Goal: Task Accomplishment & Management: Complete application form

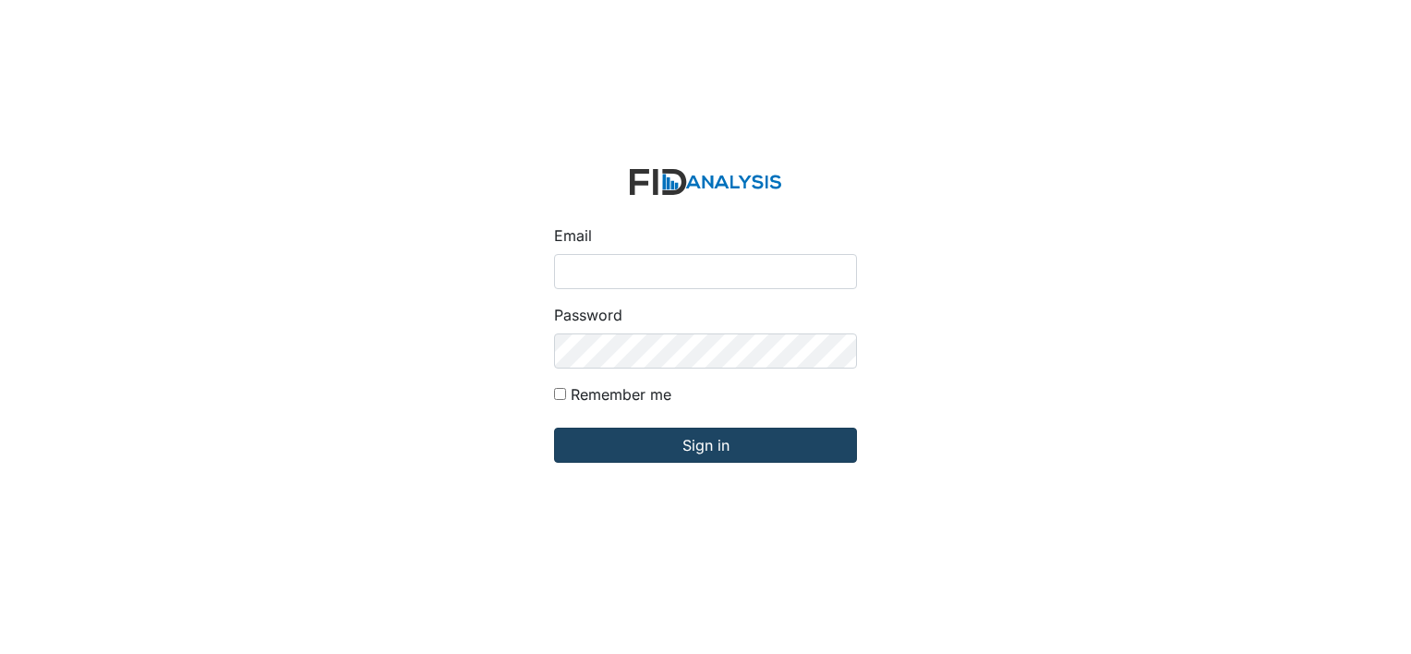
type input "[EMAIL_ADDRESS][DOMAIN_NAME]"
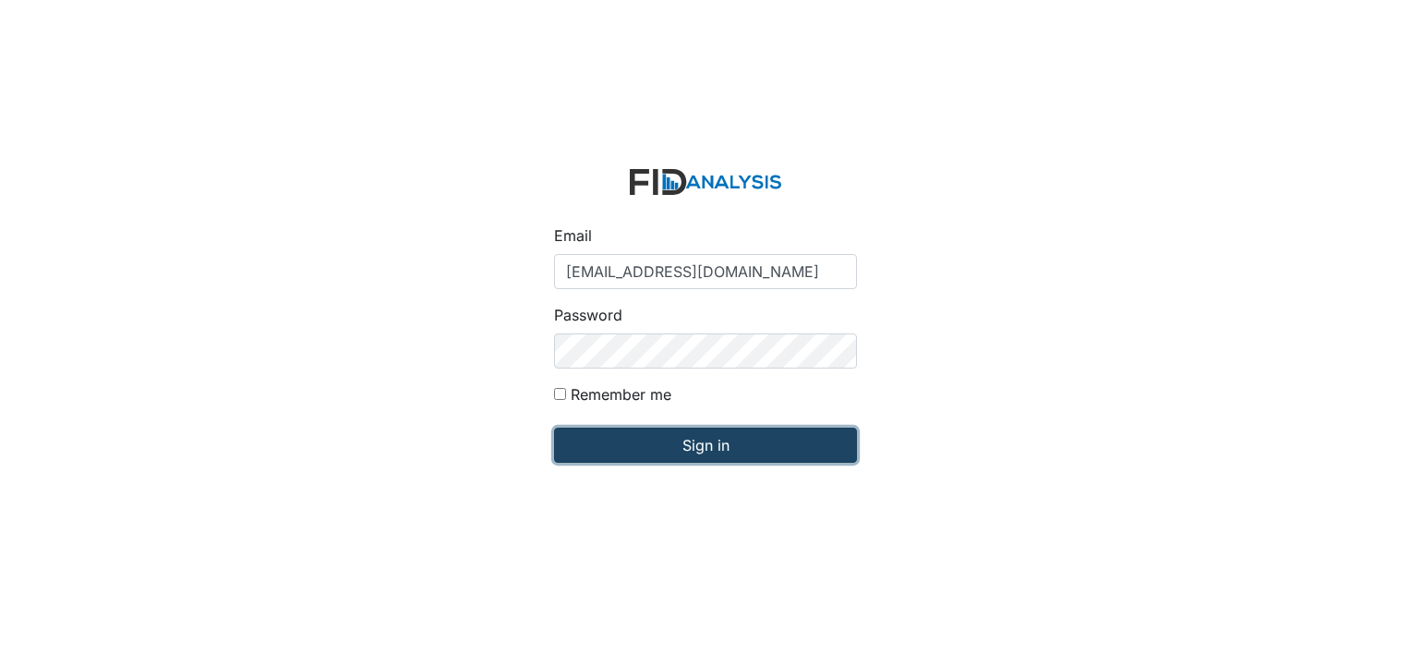
click at [696, 447] on input "Sign in" at bounding box center [705, 445] width 303 height 35
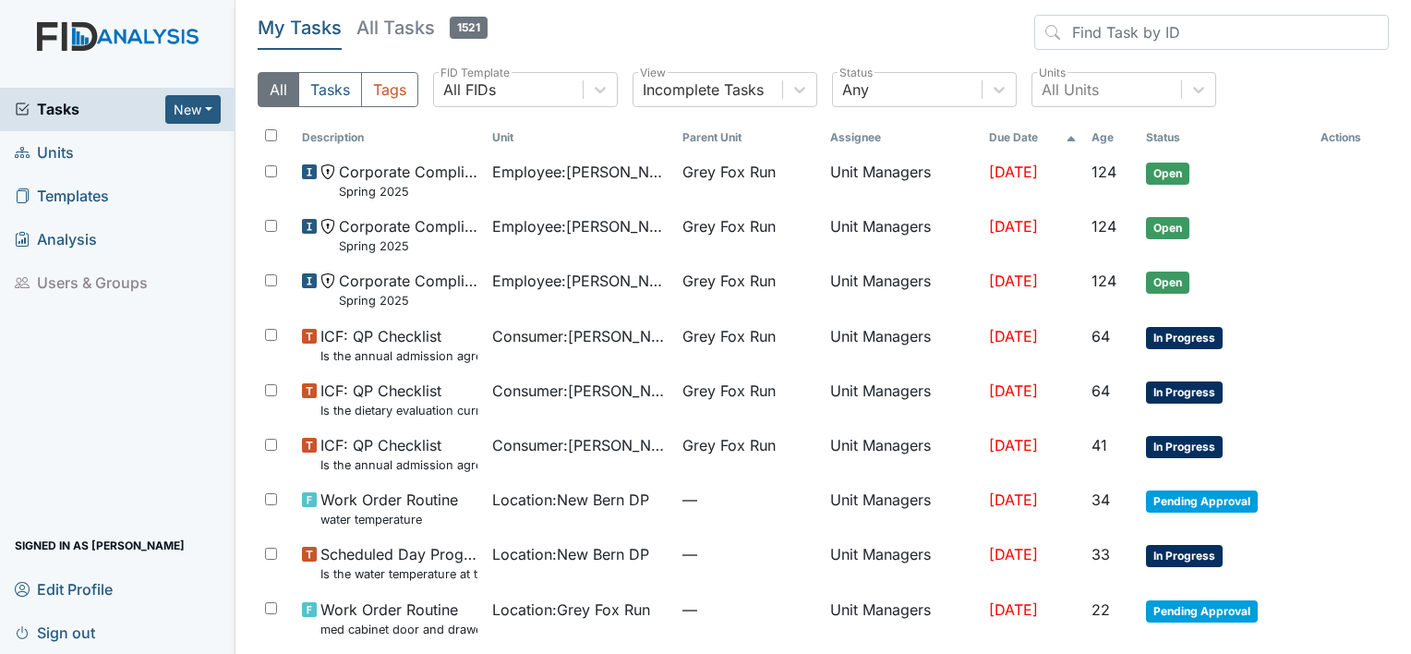
click at [44, 145] on span "Units" at bounding box center [44, 153] width 59 height 29
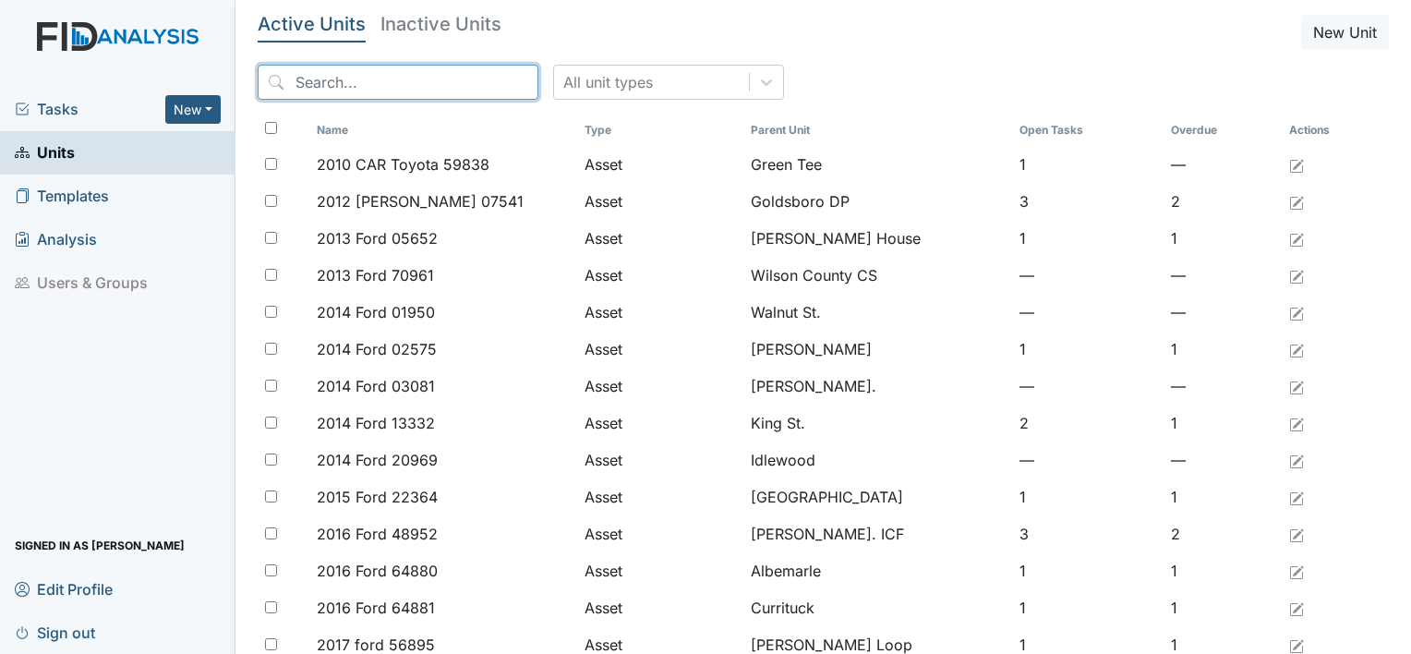
click at [346, 74] on input "search" at bounding box center [398, 82] width 281 height 35
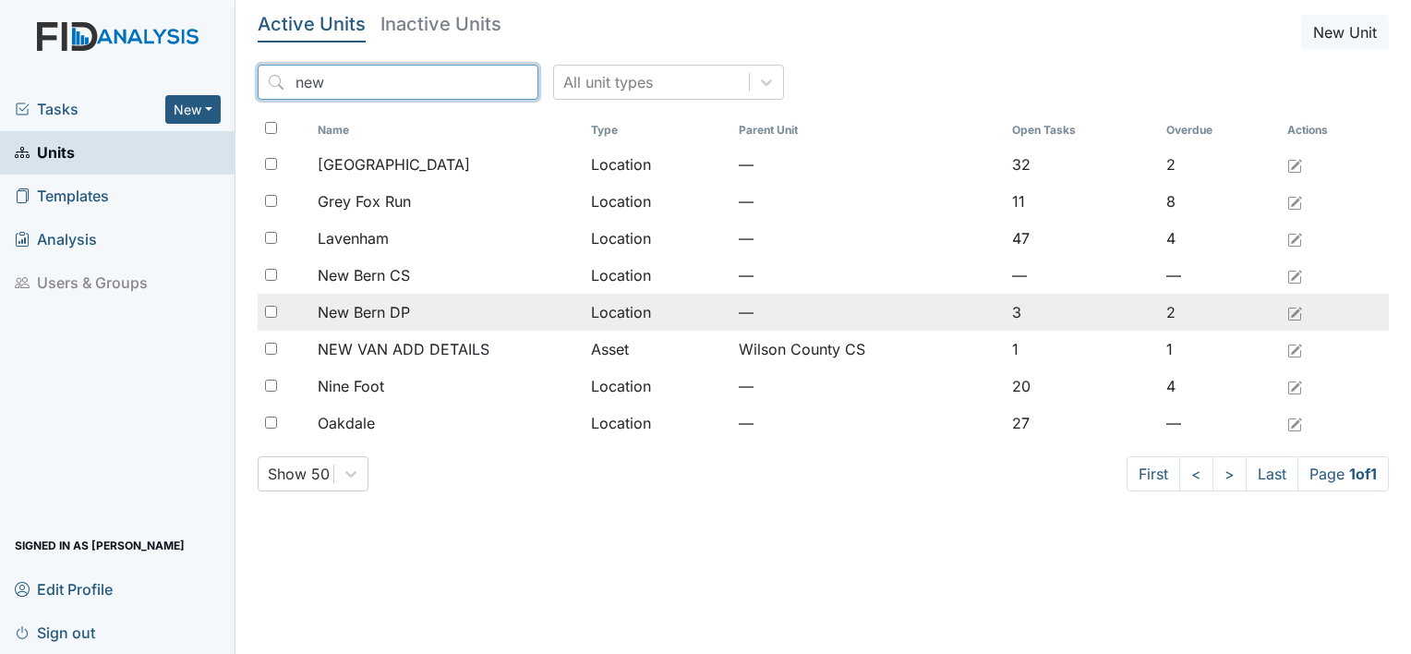
type input "new"
click at [384, 307] on span "New Bern DP" at bounding box center [364, 312] width 92 height 22
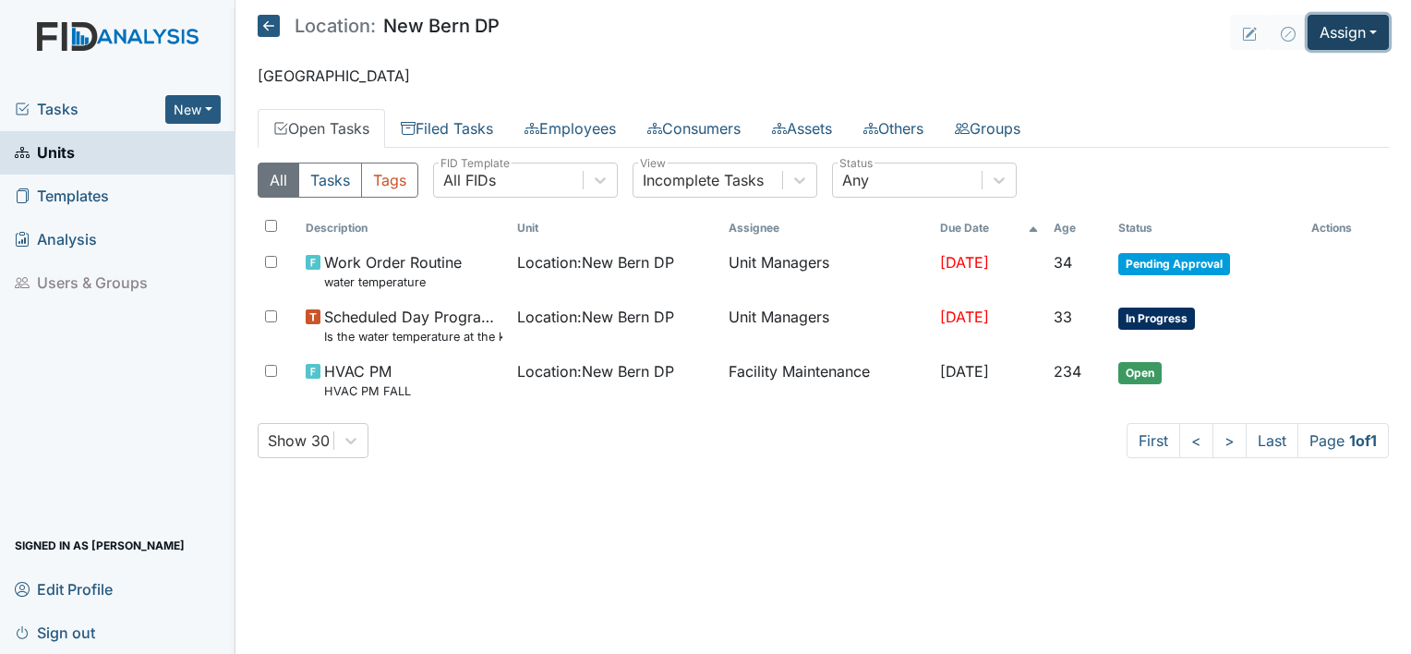
click at [1369, 32] on button "Assign" at bounding box center [1348, 32] width 81 height 35
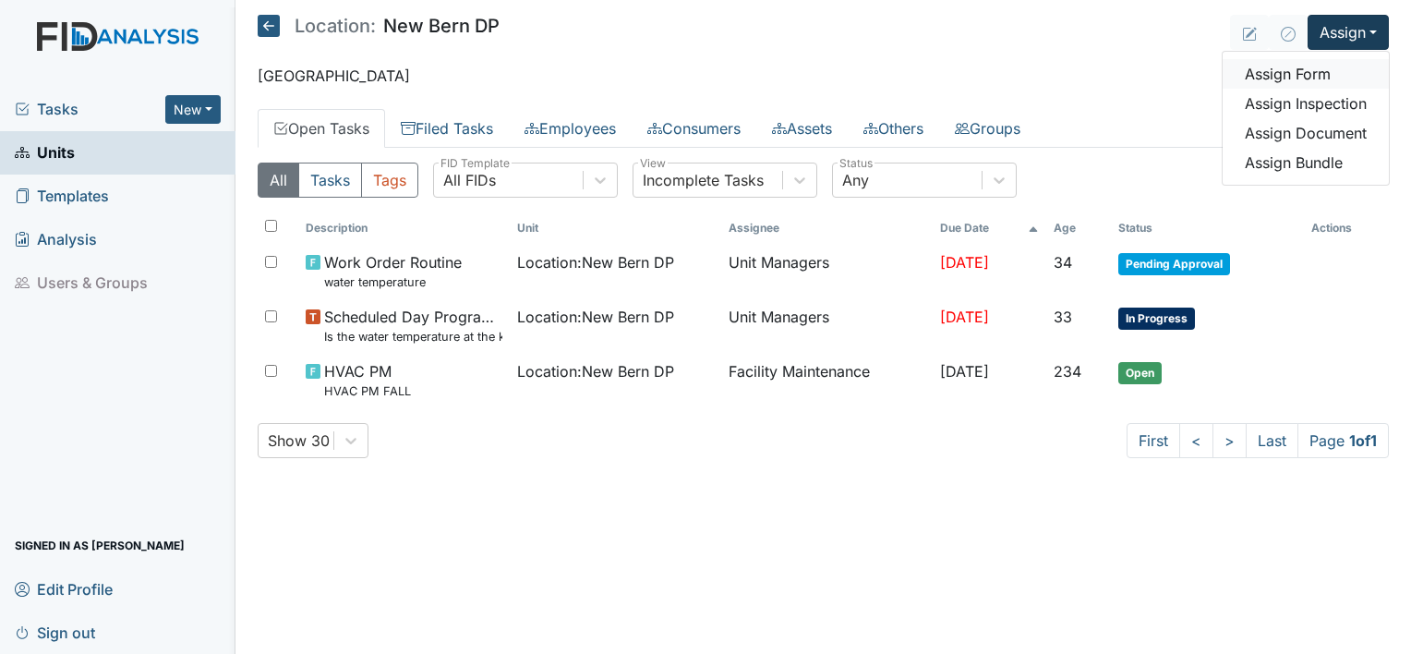
click at [1318, 74] on link "Assign Form" at bounding box center [1306, 74] width 166 height 30
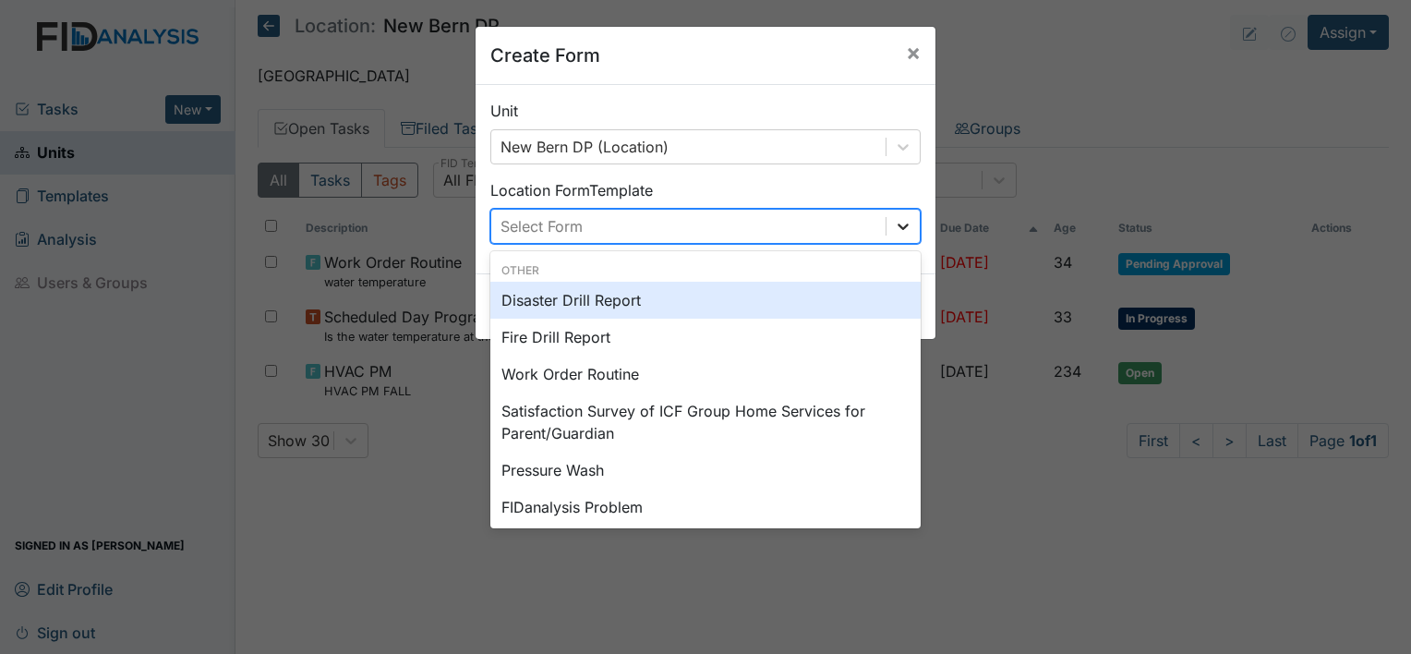
click at [898, 228] on icon at bounding box center [903, 226] width 11 height 6
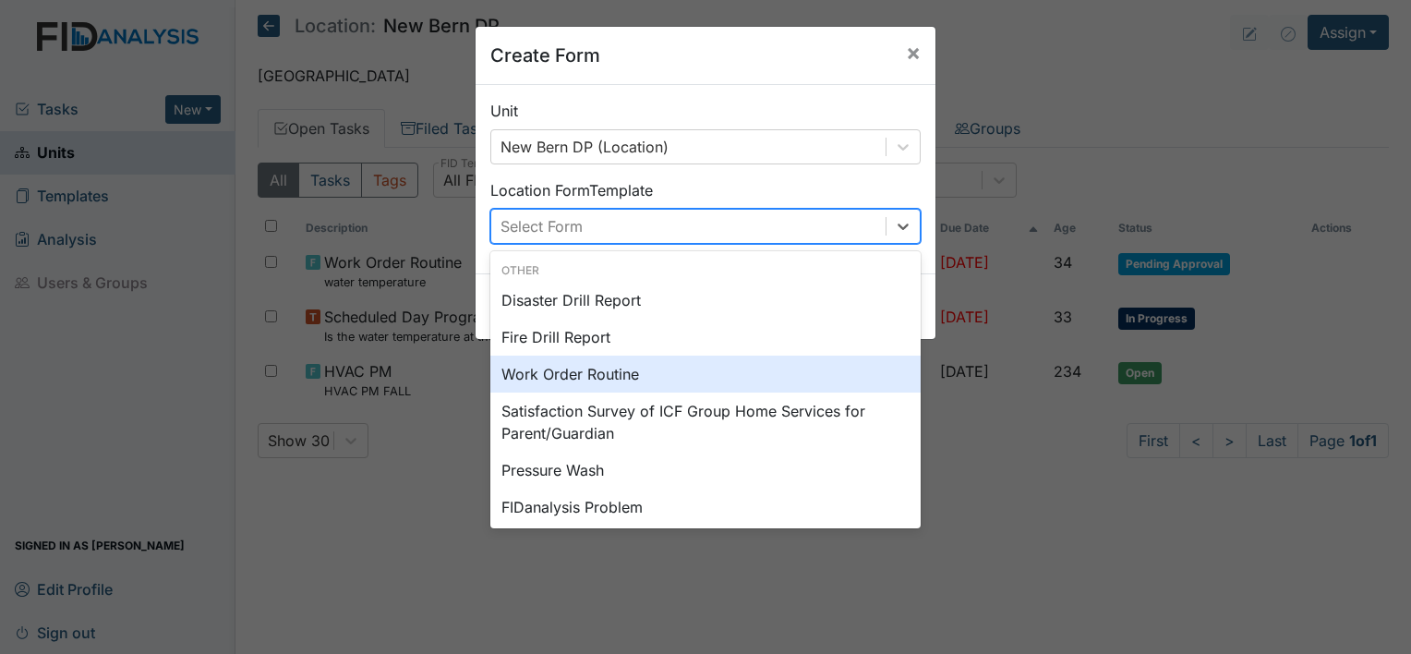
drag, startPoint x: 872, startPoint y: 264, endPoint x: 804, endPoint y: 368, distance: 123.4
click at [804, 368] on div "Other Disaster Drill Report Fire Drill Report Work Order Routine Satisfaction S…" at bounding box center [705, 505] width 430 height 500
click at [804, 368] on div "Work Order Routine" at bounding box center [705, 374] width 430 height 37
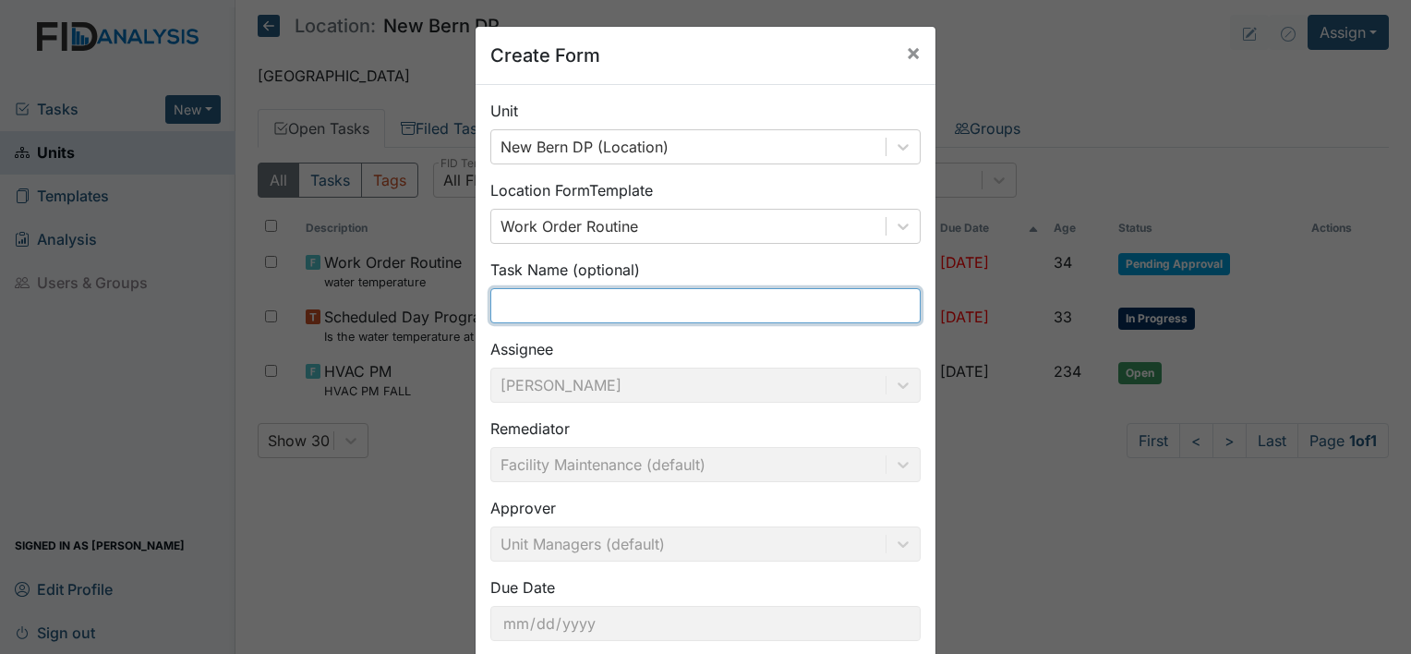
click at [656, 296] on input "text" at bounding box center [705, 305] width 430 height 35
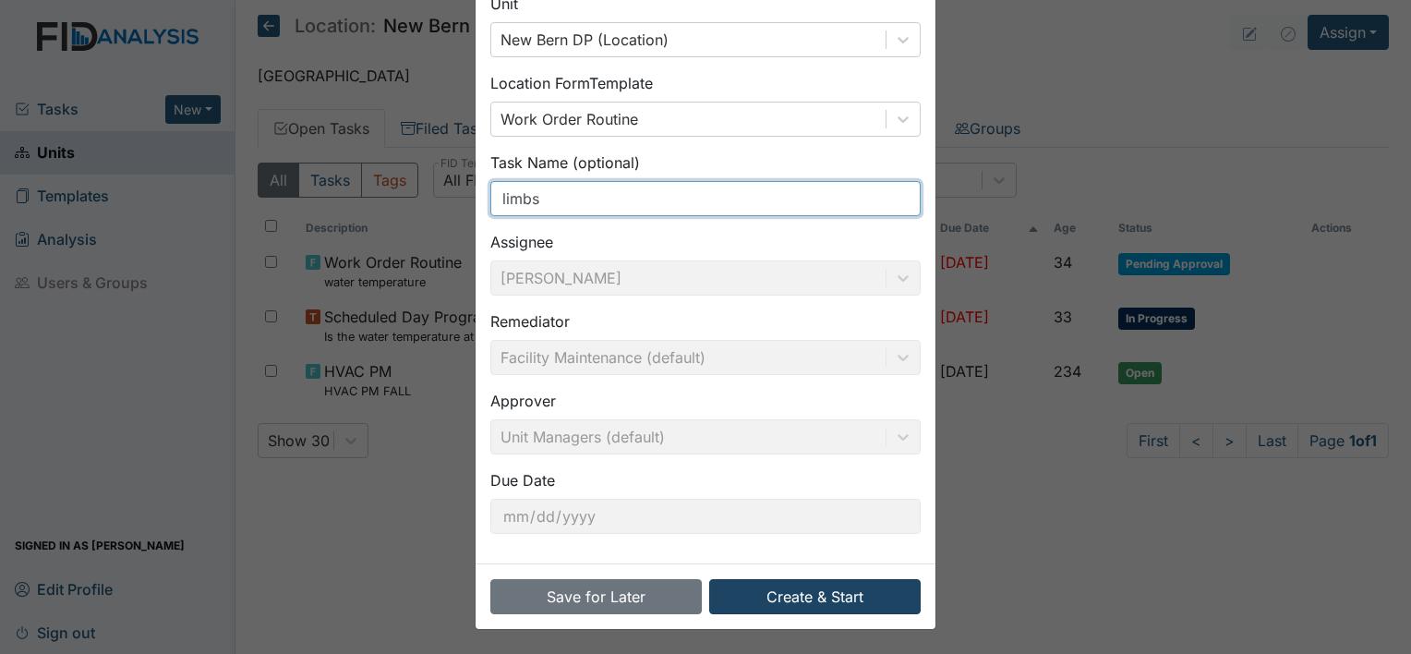
type input "limbs"
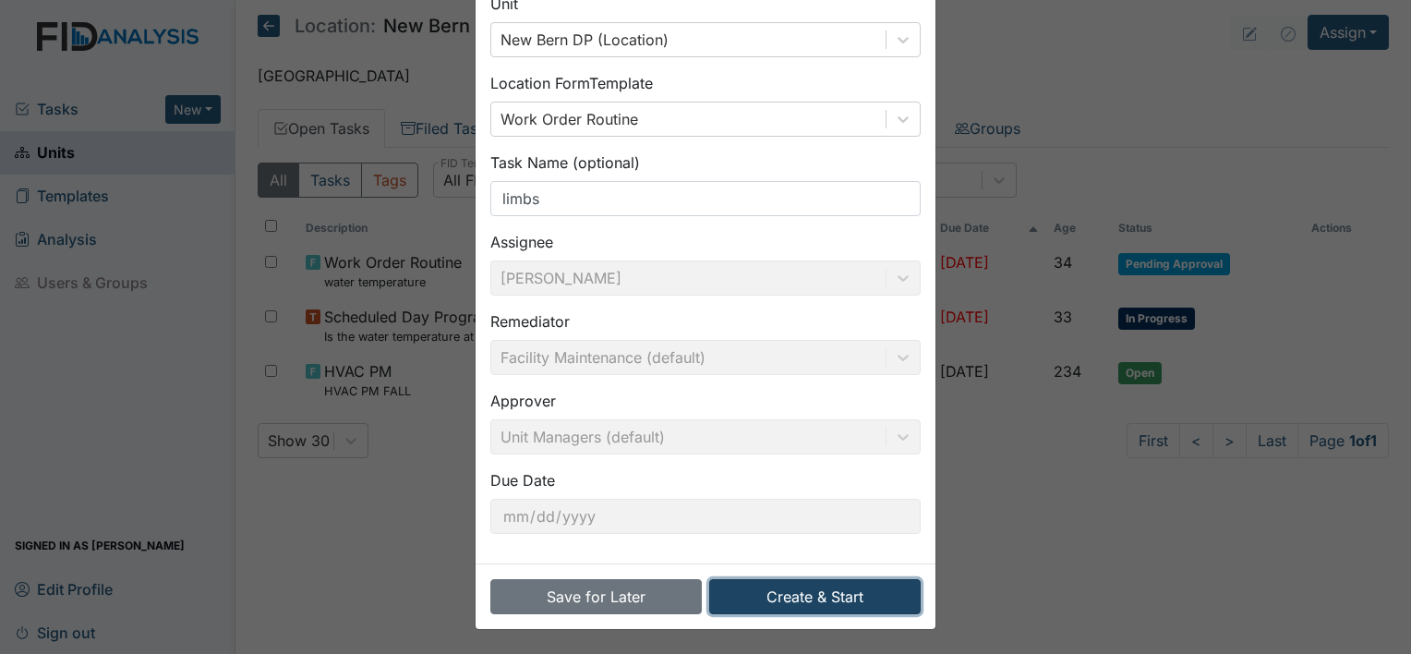
click at [774, 590] on button "Create & Start" at bounding box center [814, 596] width 211 height 35
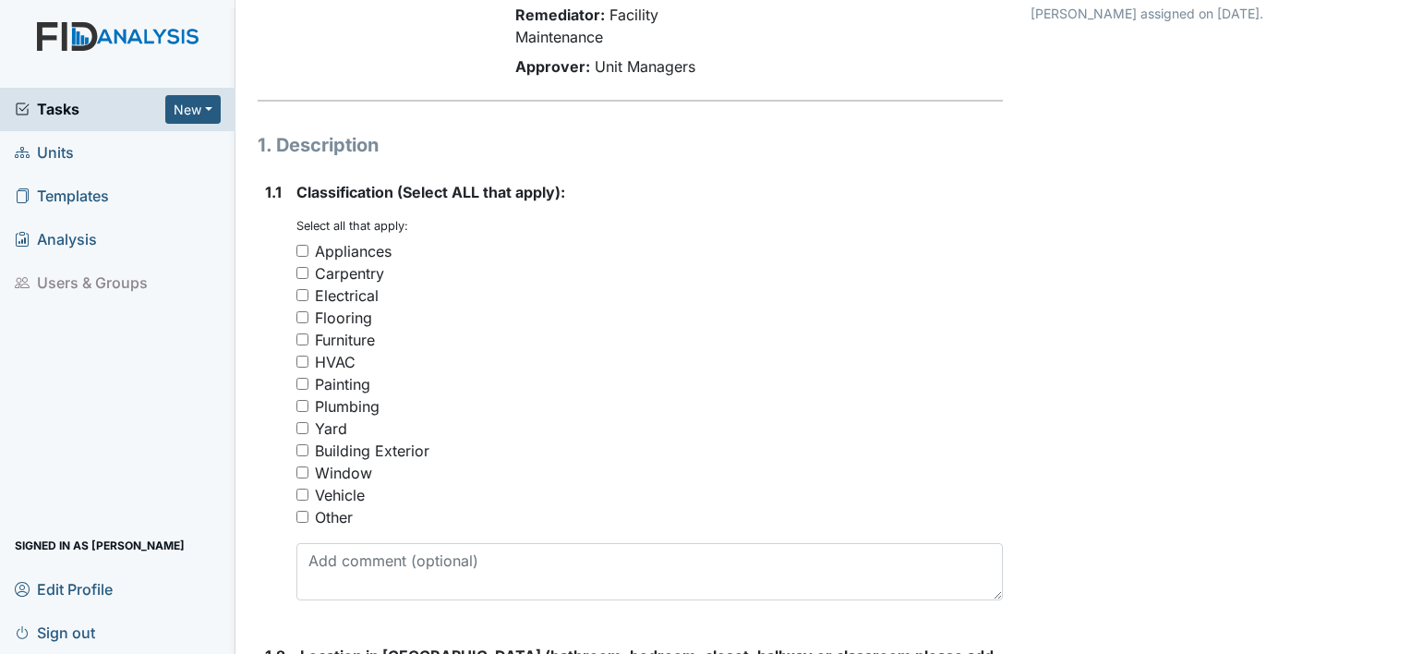
scroll to position [202, 0]
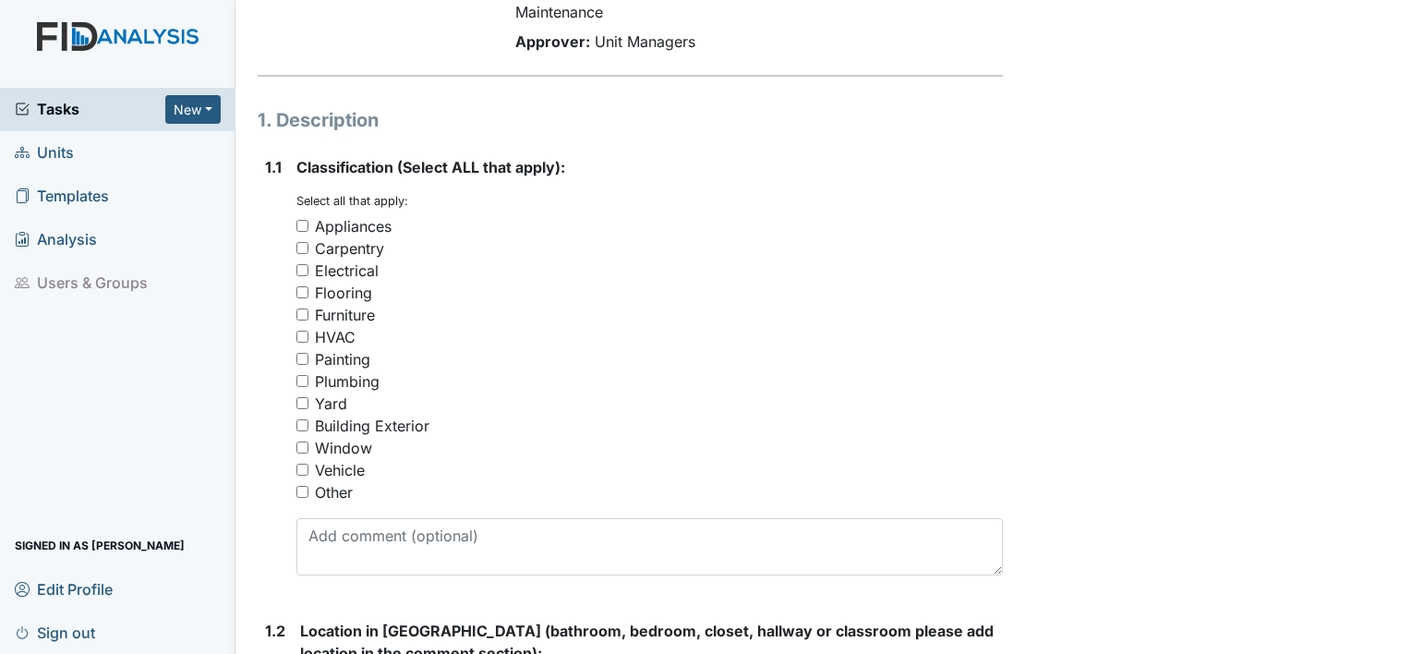
click at [299, 422] on input "Building Exterior" at bounding box center [302, 425] width 12 height 12
checkbox input "true"
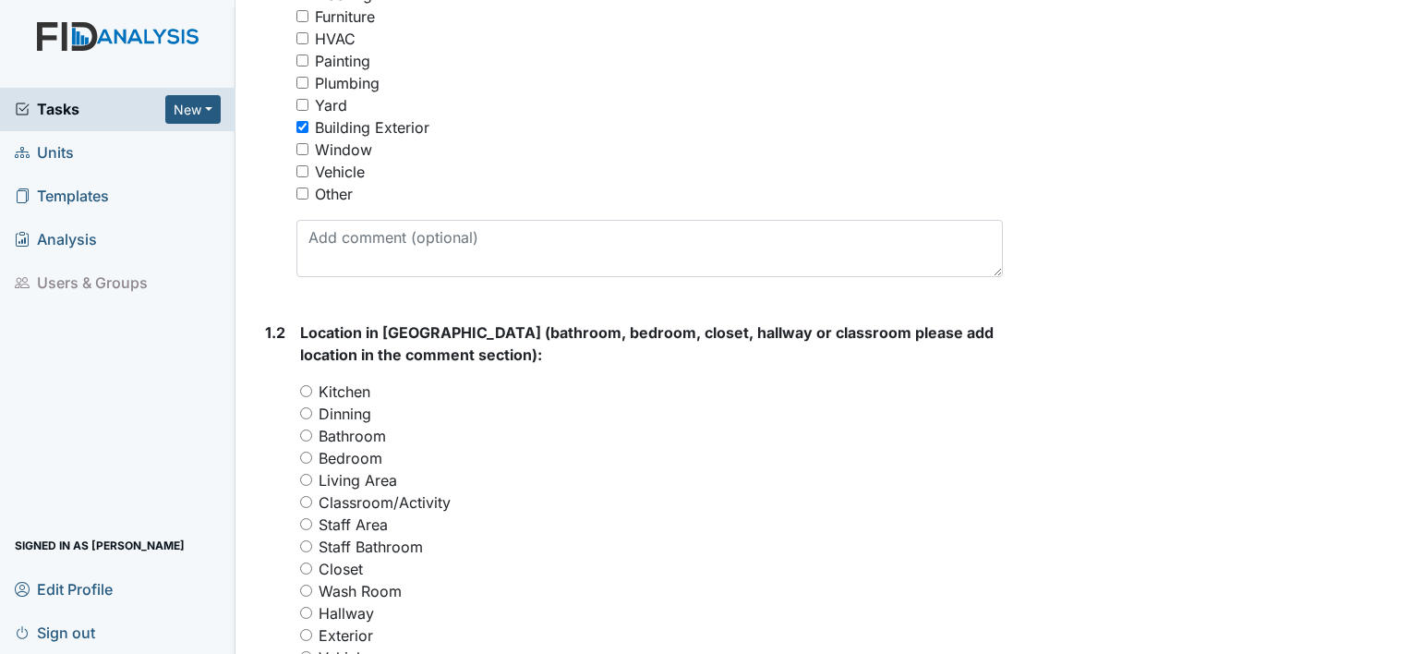
scroll to position [608, 0]
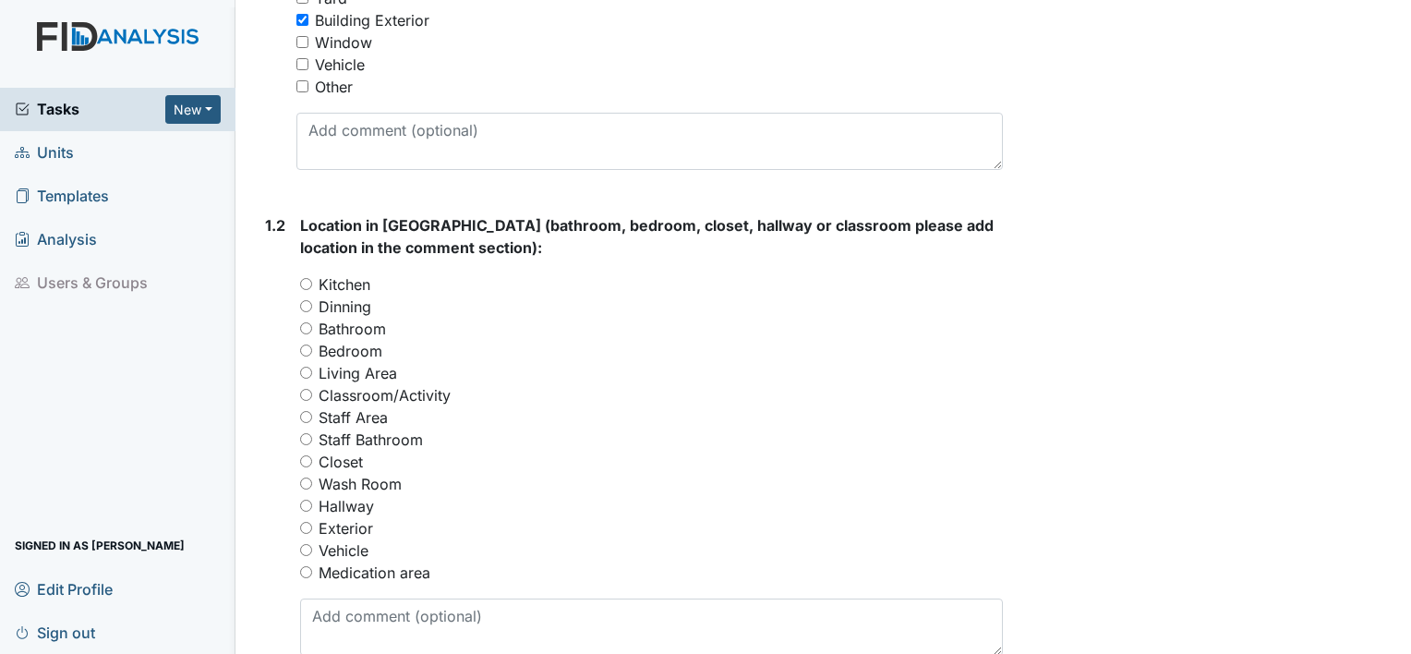
click at [307, 524] on input "Exterior" at bounding box center [306, 528] width 12 height 12
radio input "true"
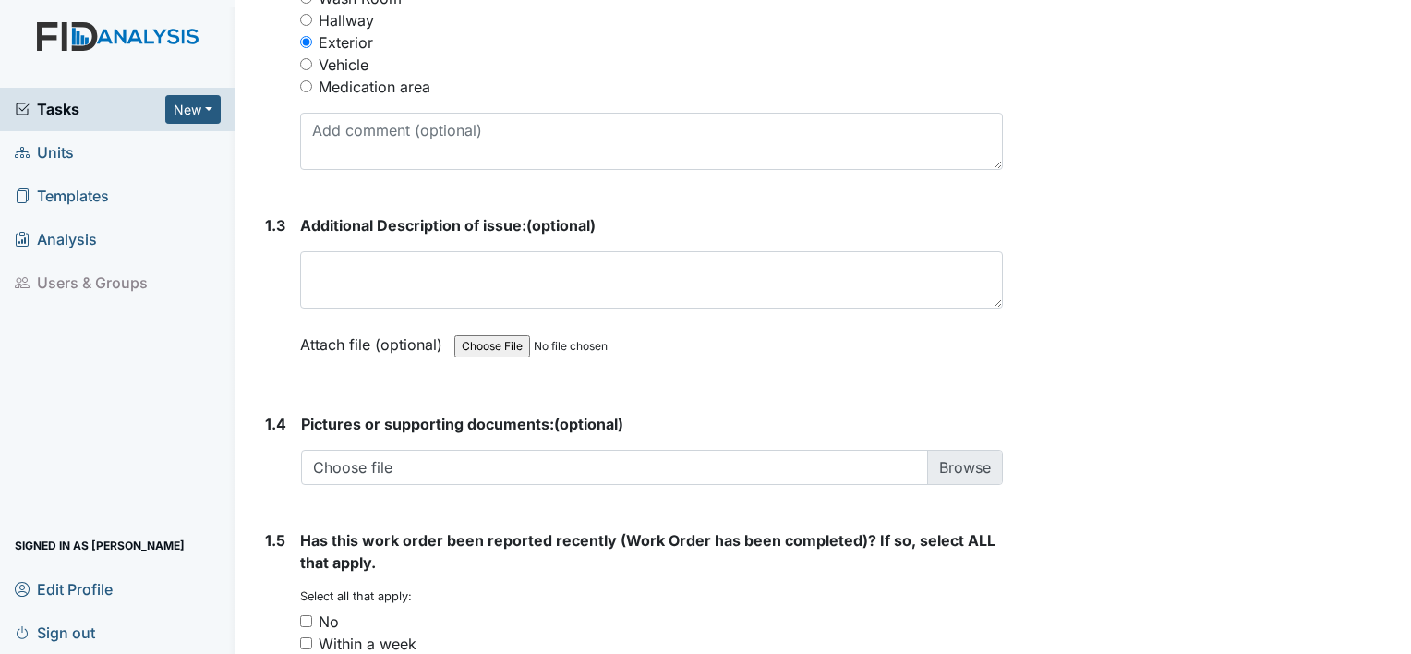
scroll to position [1096, 0]
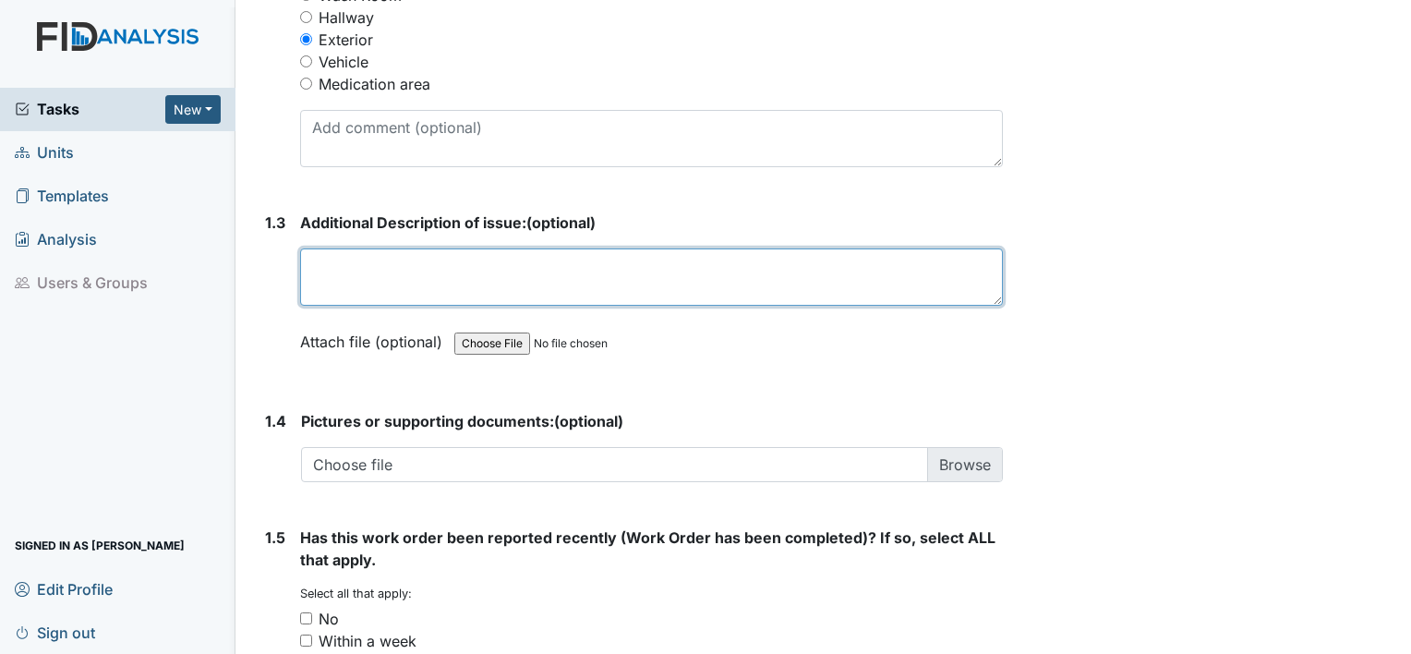
click at [392, 270] on textarea at bounding box center [651, 276] width 703 height 57
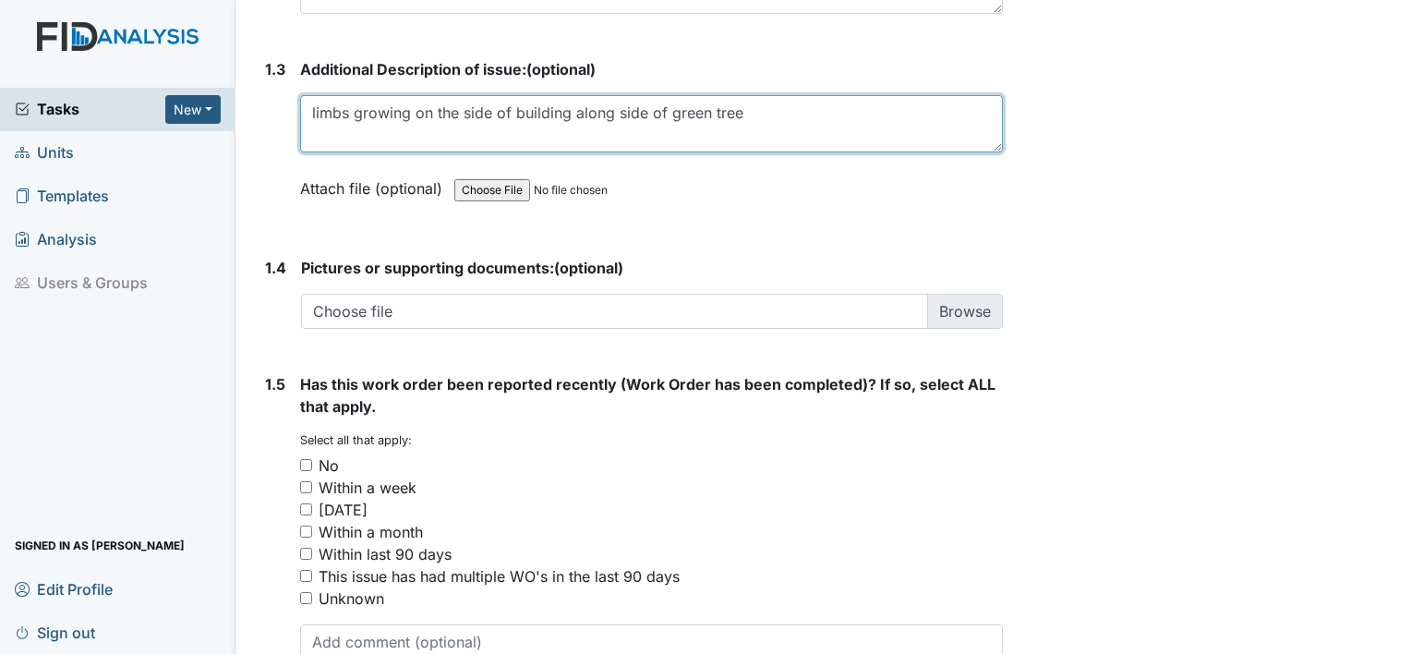
scroll to position [1270, 0]
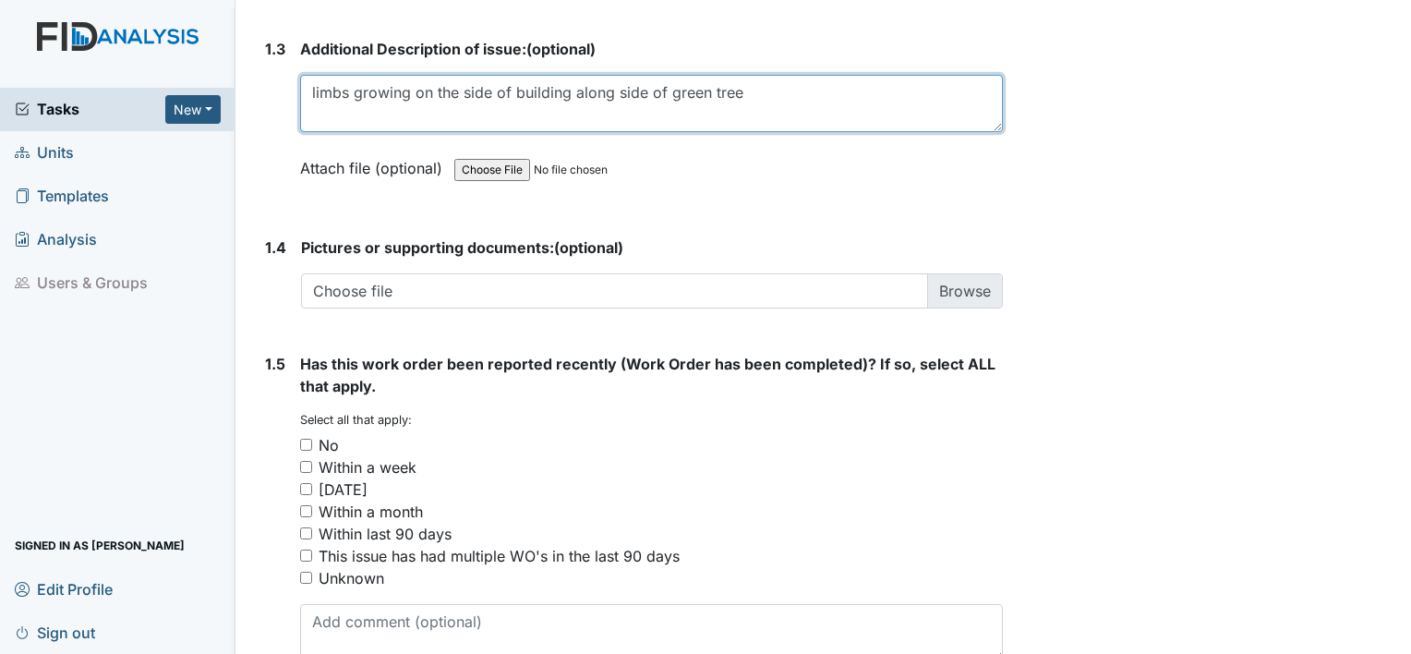
type textarea "limbs growing on the side of building along side of green tree"
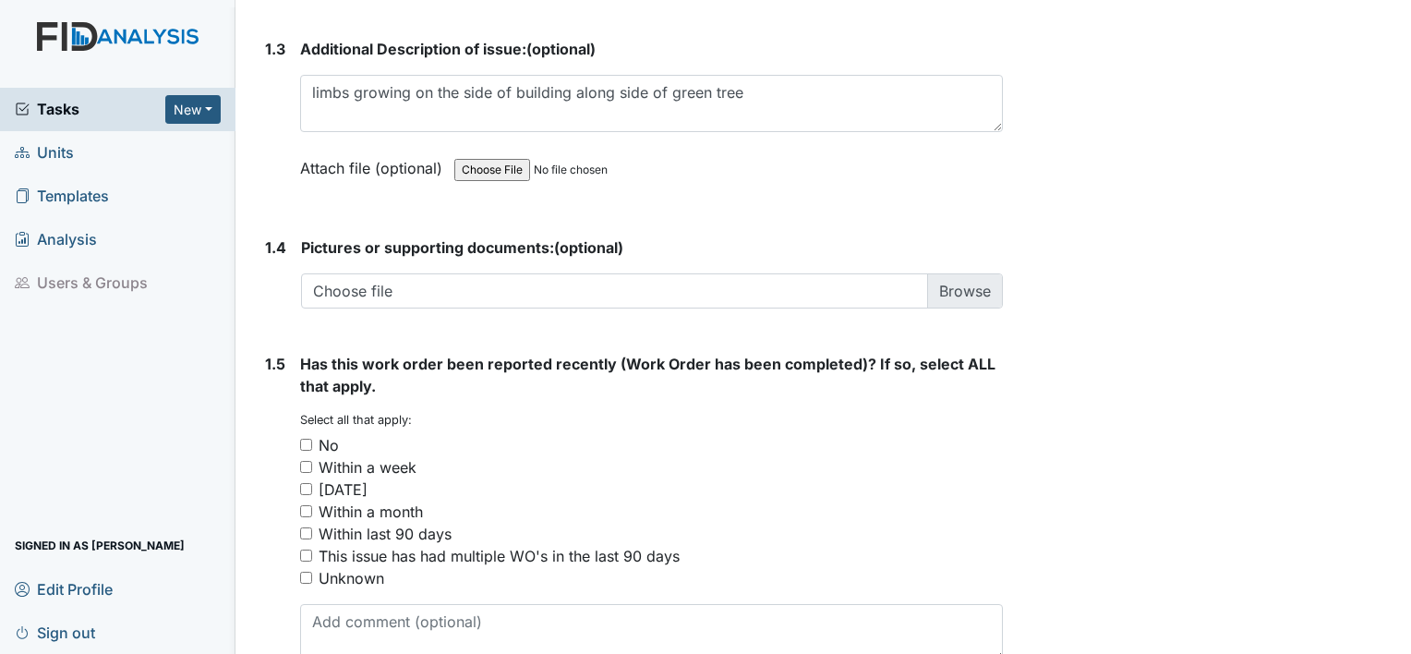
click at [306, 444] on input "No" at bounding box center [306, 445] width 12 height 12
checkbox input "true"
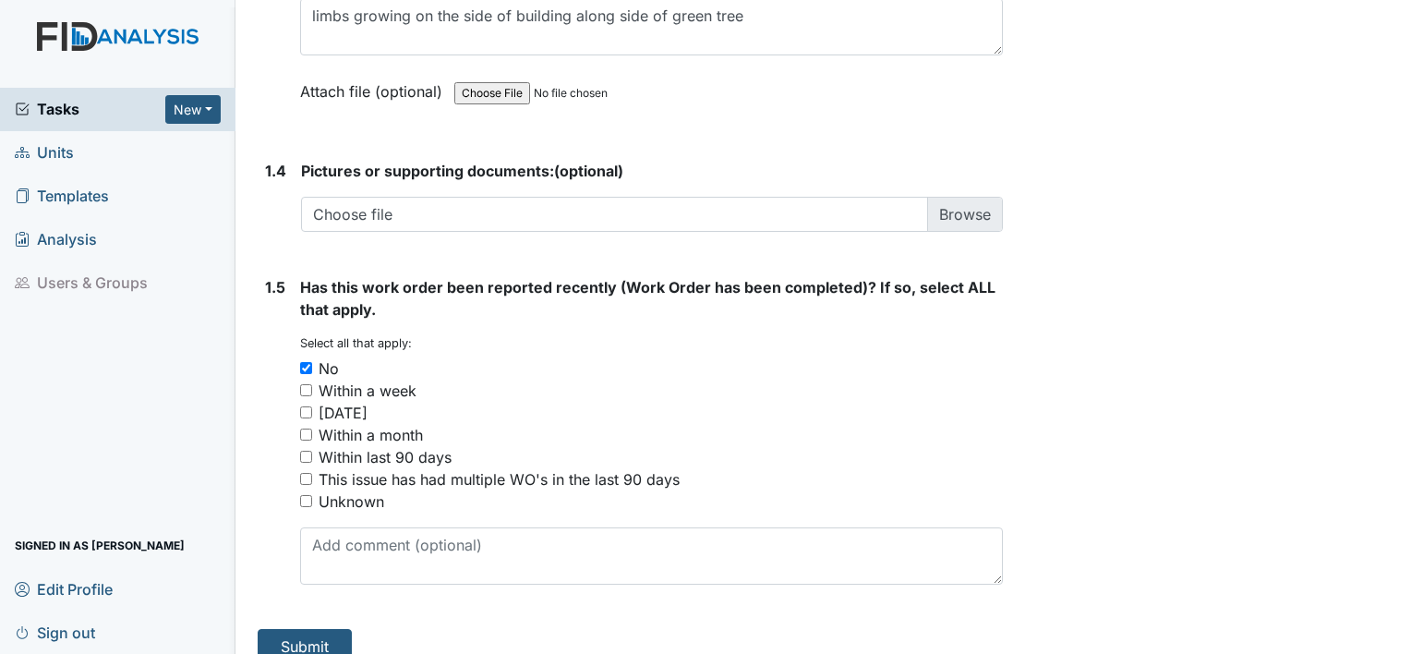
scroll to position [1368, 0]
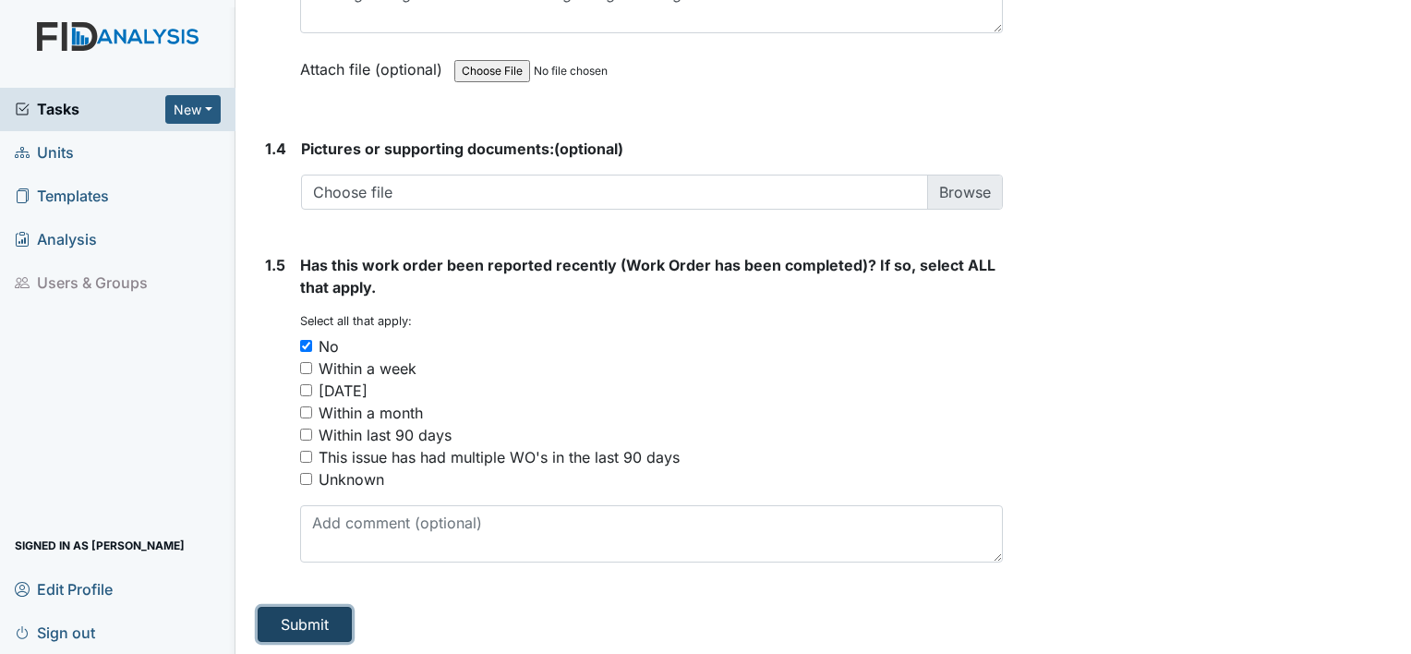
click at [318, 623] on button "Submit" at bounding box center [305, 624] width 94 height 35
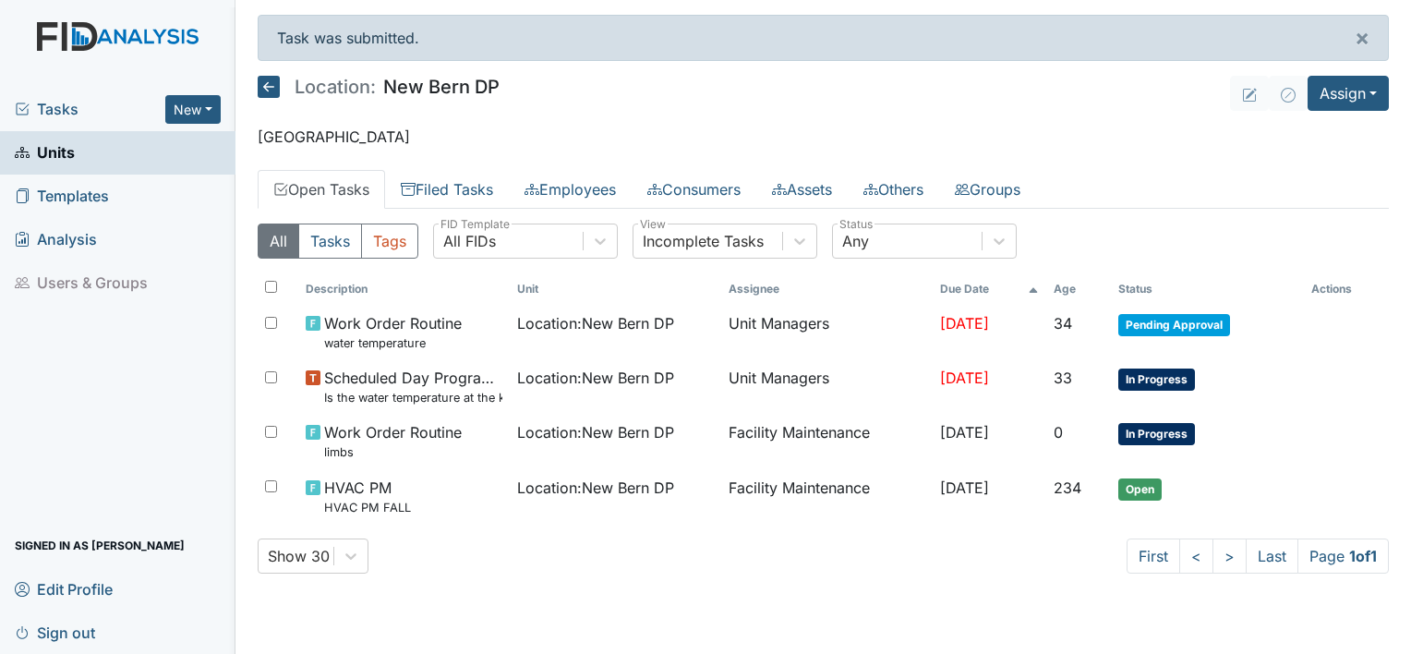
click at [66, 623] on span "Sign out" at bounding box center [55, 632] width 80 height 29
